Goal: Transaction & Acquisition: Obtain resource

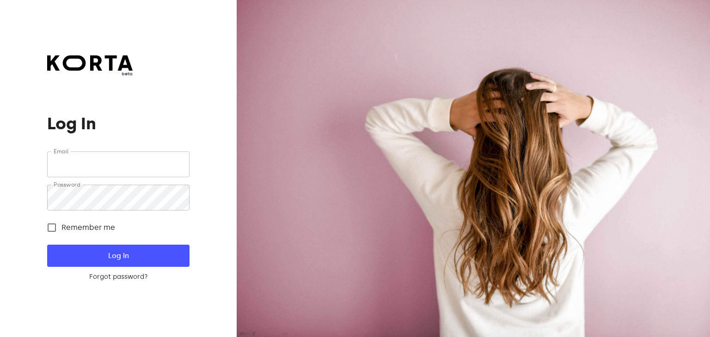
type input "[EMAIL_ADDRESS][DOMAIN_NAME]"
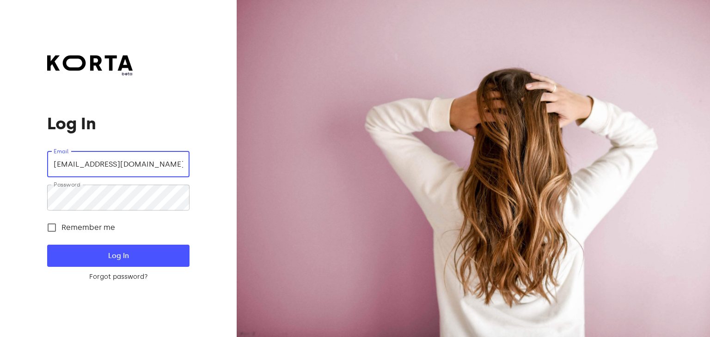
click at [148, 167] on input "[EMAIL_ADDRESS][DOMAIN_NAME]" at bounding box center [118, 165] width 142 height 26
click at [207, 182] on div "beta Log In Email vokieciu@casadellapasta.lt Email Password Password Remember m…" at bounding box center [118, 168] width 237 height 337
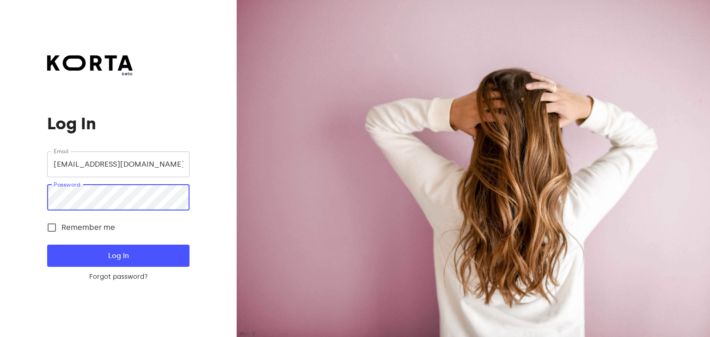
click at [173, 170] on input "vokieciu@casadellapasta.lt" at bounding box center [118, 165] width 142 height 26
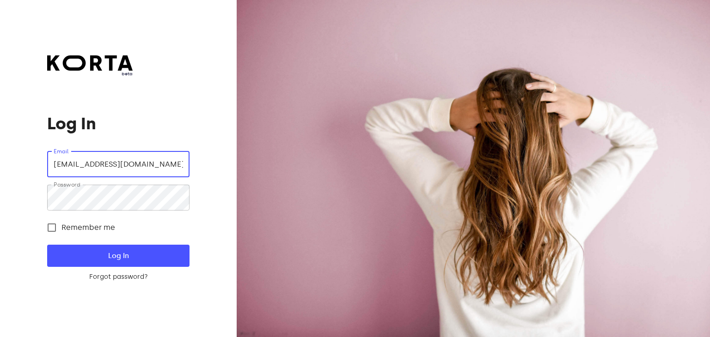
click at [175, 159] on input "vokieciu@casadellapasta.lt" at bounding box center [118, 165] width 142 height 26
click at [224, 248] on div "beta Log In Email vokieciu@casadellapasta.lt Email Password Password Remember m…" at bounding box center [118, 168] width 237 height 337
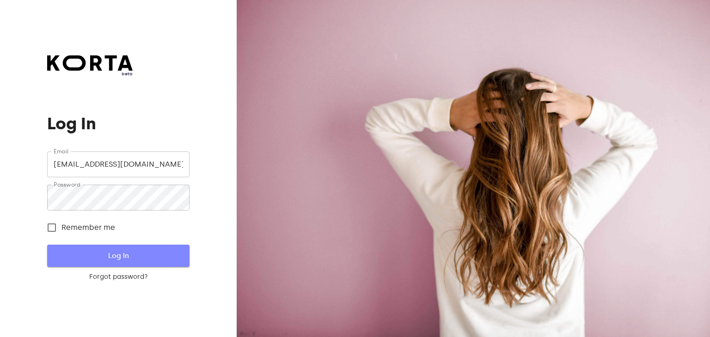
click at [125, 256] on span "Log In" at bounding box center [118, 256] width 112 height 12
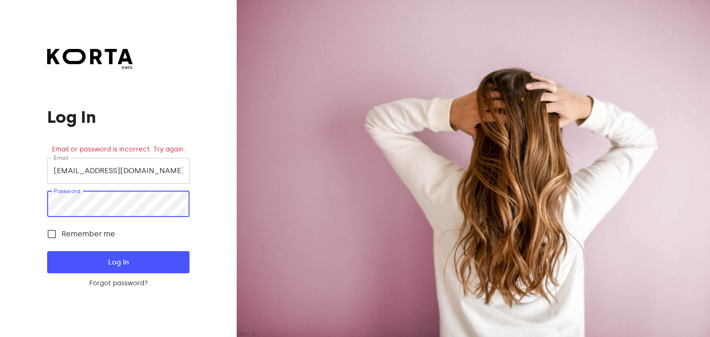
click at [34, 208] on div "beta Log In Email or password is incorrect. Try again. Email vokieciu@casadella…" at bounding box center [118, 168] width 237 height 337
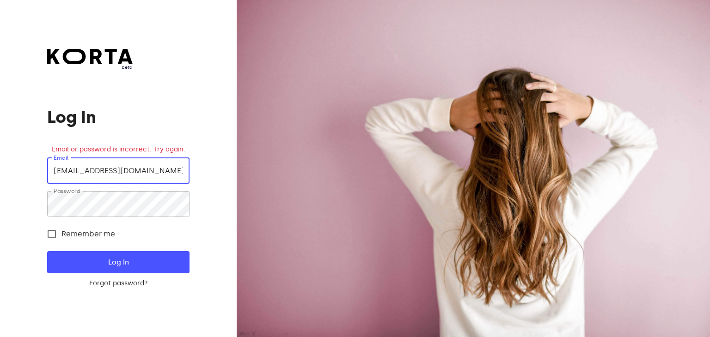
drag, startPoint x: 169, startPoint y: 172, endPoint x: 50, endPoint y: 179, distance: 119.0
click at [50, 179] on input "vokieciu@casadellapasta.lt" at bounding box center [118, 171] width 142 height 26
type input "cdp.vilniausoutlet8@casadellapasta.lt"
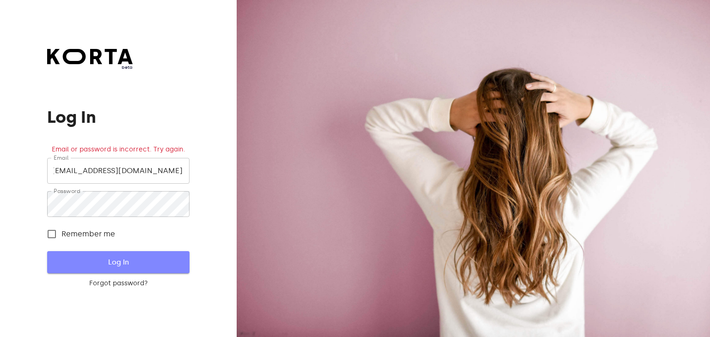
scroll to position [0, 0]
click at [141, 267] on span "Log In" at bounding box center [118, 263] width 112 height 12
click at [72, 262] on span "Log In" at bounding box center [118, 263] width 112 height 12
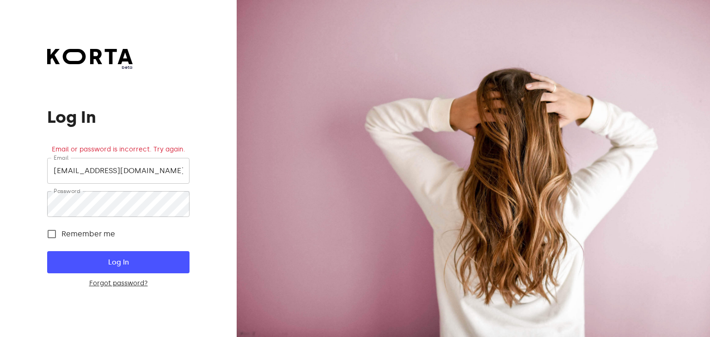
click at [136, 282] on link "Forgot password?" at bounding box center [118, 283] width 142 height 9
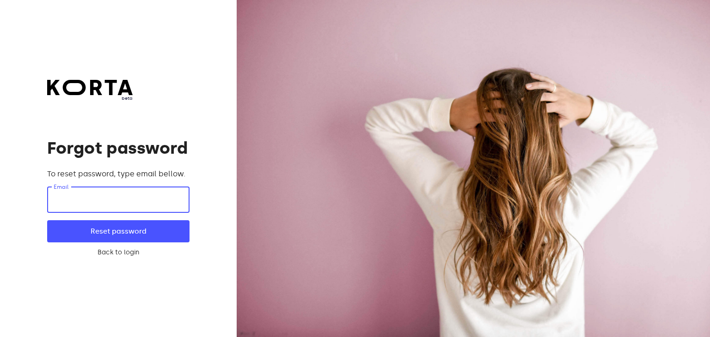
click at [100, 197] on input "email" at bounding box center [118, 200] width 142 height 26
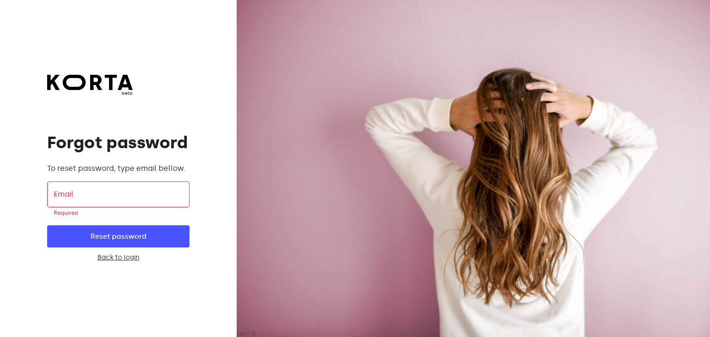
click at [119, 262] on link "Back to login" at bounding box center [118, 257] width 142 height 9
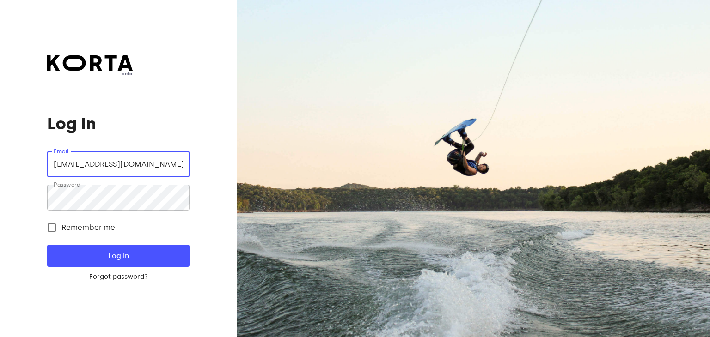
drag, startPoint x: 184, startPoint y: 165, endPoint x: 0, endPoint y: 178, distance: 184.9
click at [0, 178] on div "beta Log In Email cdp.vilniausoutlet8@casadellapasta.lt Email Password Password…" at bounding box center [118, 168] width 237 height 337
click at [80, 168] on input "a.lt" at bounding box center [118, 165] width 142 height 26
type input "a"
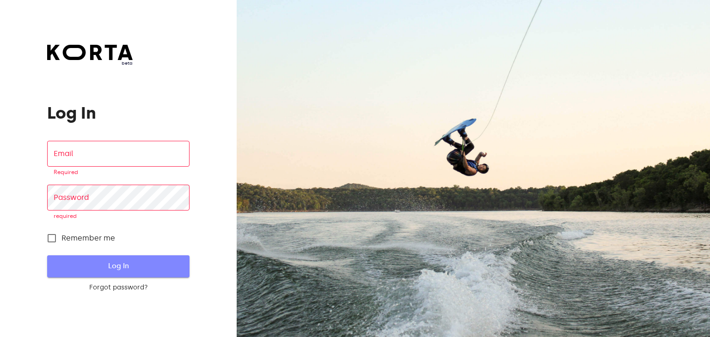
click at [72, 261] on span "Log In" at bounding box center [118, 266] width 112 height 12
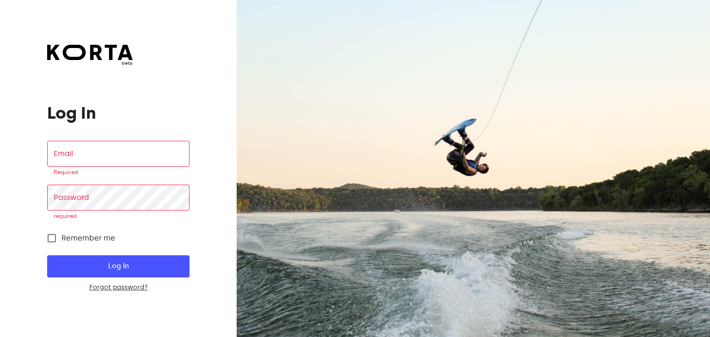
click at [115, 287] on link "Forgot password?" at bounding box center [118, 287] width 142 height 9
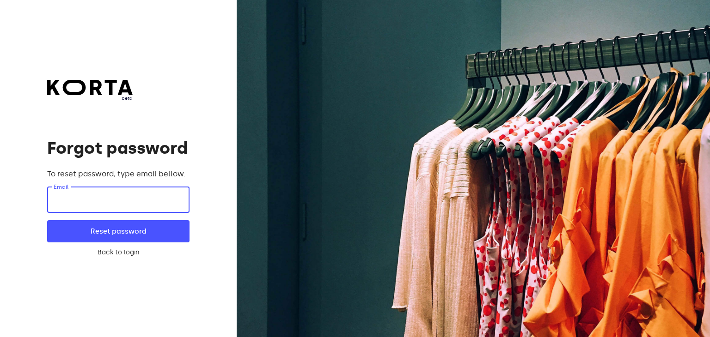
click at [113, 202] on input "email" at bounding box center [118, 200] width 142 height 26
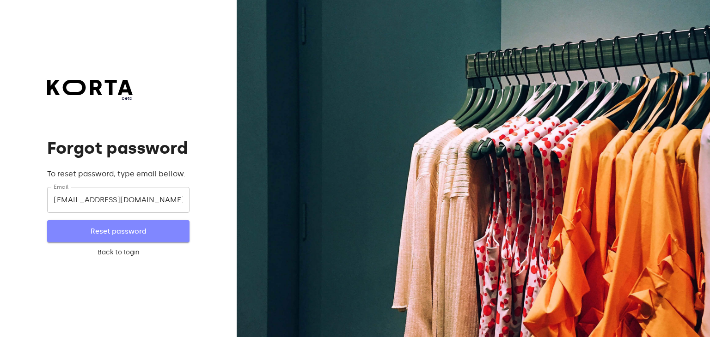
click at [117, 235] on span "Reset password" at bounding box center [118, 232] width 112 height 12
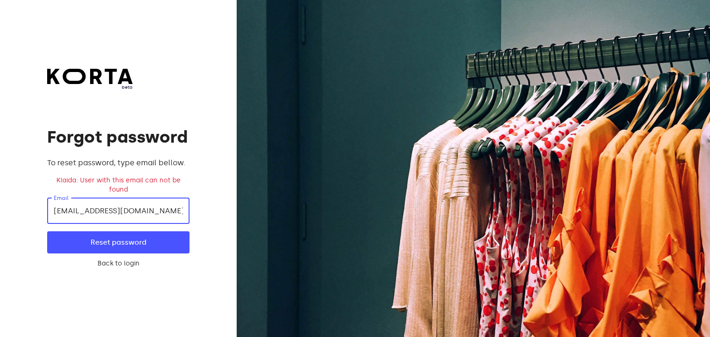
click at [120, 213] on input "cdp.vilniausoutlet@casadellapasta.lt" at bounding box center [118, 211] width 142 height 26
type input "cdp.vilniausoutlet8@casadellapasta.lt"
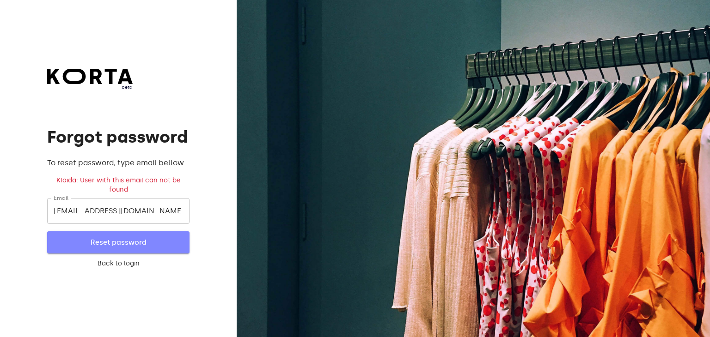
click at [124, 240] on span "Reset password" at bounding box center [118, 243] width 112 height 12
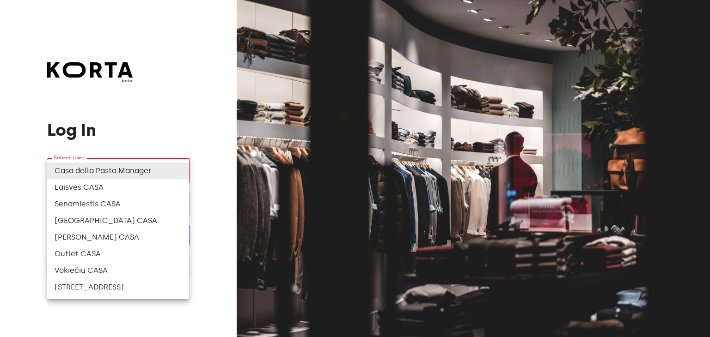
click at [183, 169] on body "beta Log In Select user ​ ​ ​ Log In Log In with e-mail Need an Account? Create…" at bounding box center [355, 168] width 710 height 337
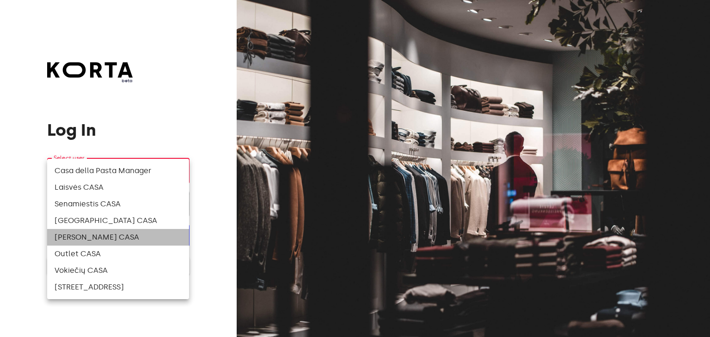
click at [139, 239] on li "[PERSON_NAME] CASA" at bounding box center [118, 237] width 142 height 17
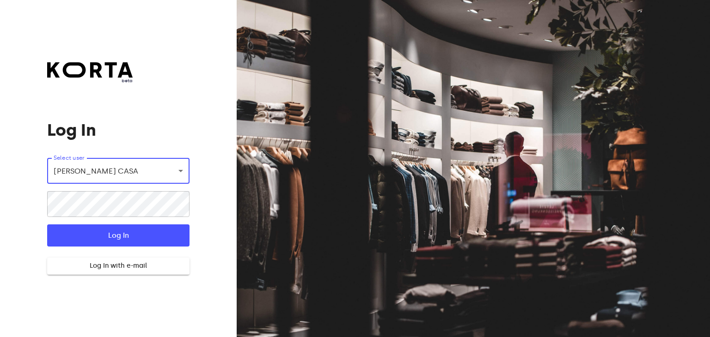
click at [139, 239] on span "Log In" at bounding box center [118, 236] width 112 height 12
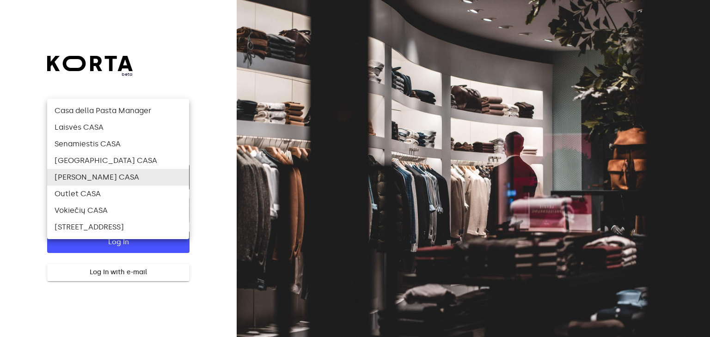
click at [178, 180] on body "beta Log In Pin is incorrect. Check user and PIN. Select user Ozo g. CASA 82 ​ …" at bounding box center [355, 168] width 710 height 337
click at [172, 196] on li "Outlet CASA" at bounding box center [118, 194] width 142 height 17
type input "83"
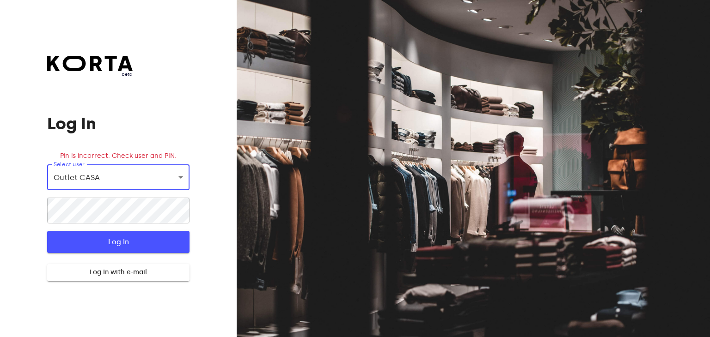
click at [122, 242] on span "Log In" at bounding box center [118, 242] width 112 height 12
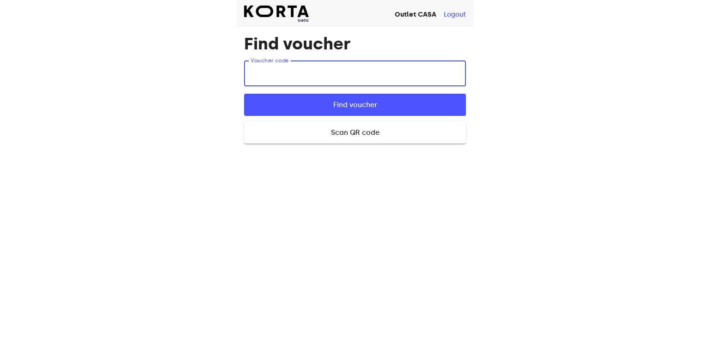
click at [278, 80] on input "text" at bounding box center [355, 74] width 222 height 26
type input "oh2FV"
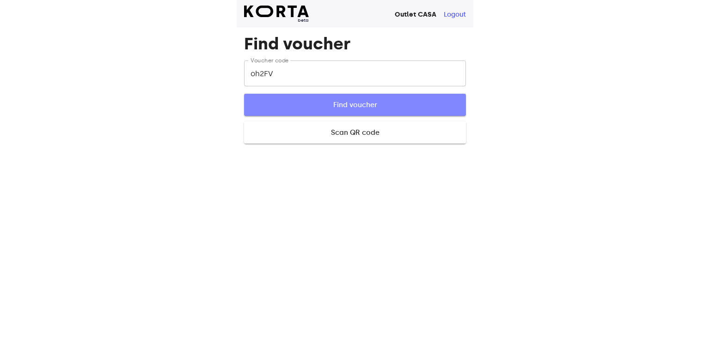
click at [301, 110] on span "Find voucher" at bounding box center [355, 105] width 192 height 12
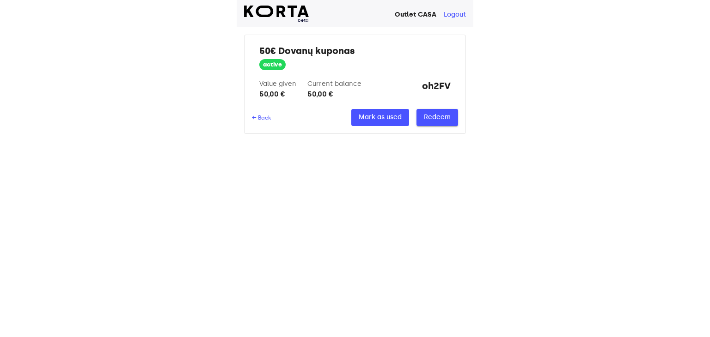
click at [434, 122] on span "Redeem" at bounding box center [437, 118] width 27 height 12
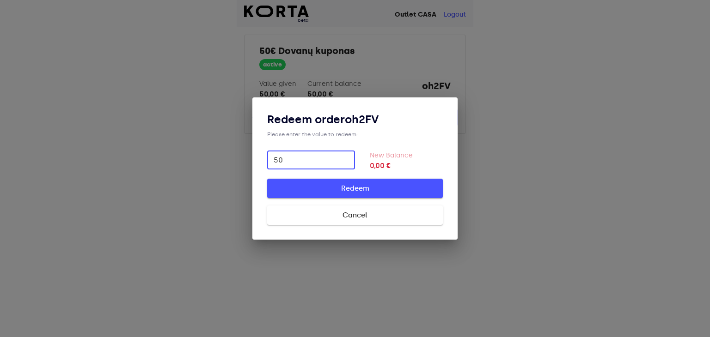
type input "50"
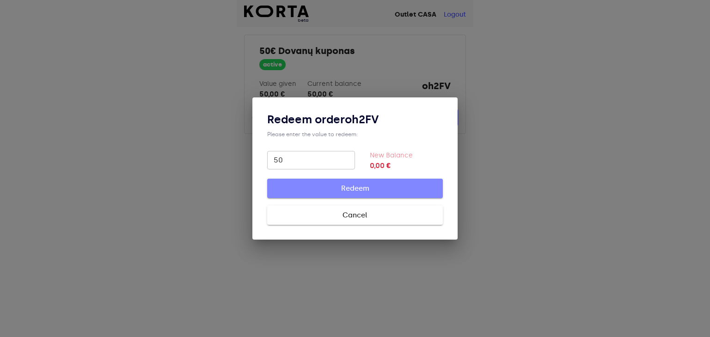
click at [360, 190] on span "Redeem" at bounding box center [355, 189] width 146 height 12
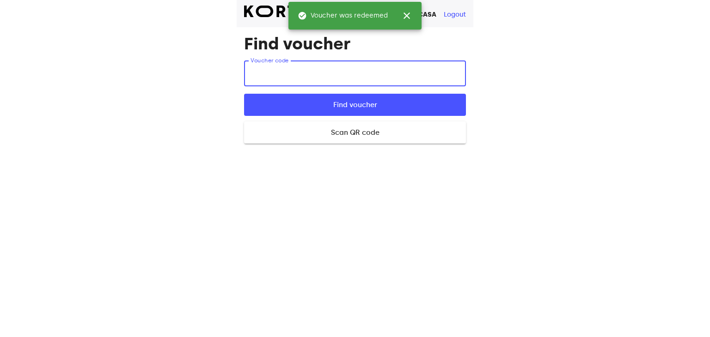
click at [325, 79] on input "text" at bounding box center [355, 74] width 222 height 26
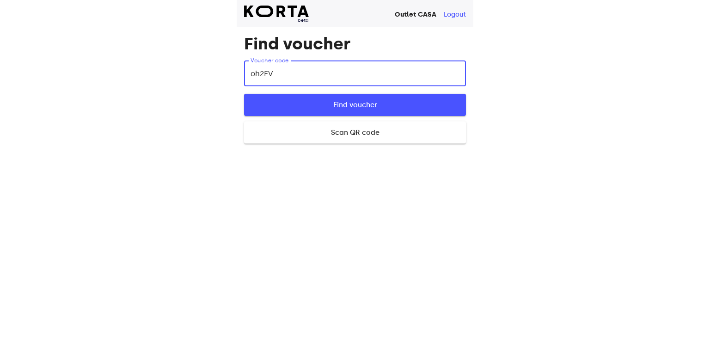
type input "oh2FV"
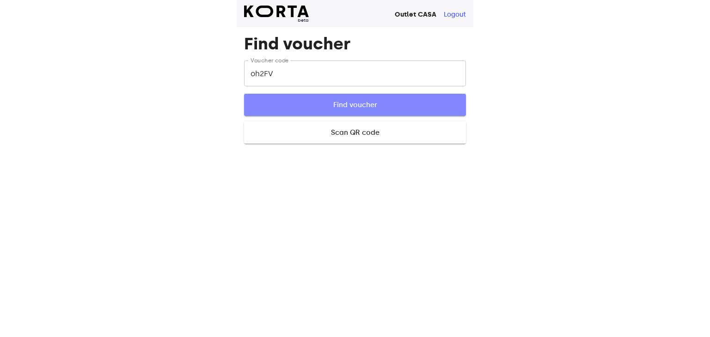
click at [370, 108] on span "Find voucher" at bounding box center [355, 105] width 192 height 12
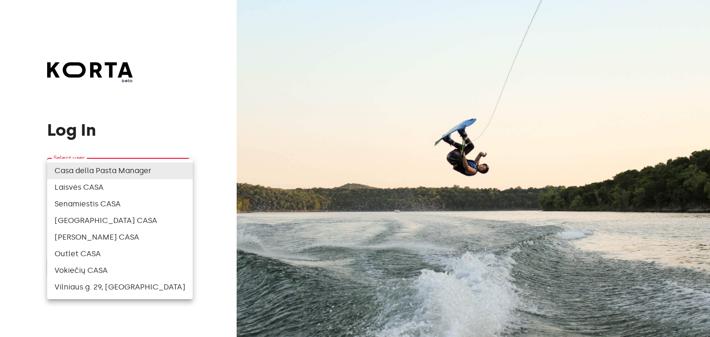
click at [181, 169] on body "beta Log In Select user ​ ​ ​ Log In Log In with e-mail Need an Account? Create…" at bounding box center [355, 168] width 710 height 337
click at [178, 100] on div at bounding box center [355, 168] width 710 height 337
click at [185, 174] on body "beta Log In Select user ​ ​ ​ Log In Log In with e-mail Need an Account? Create…" at bounding box center [355, 168] width 710 height 337
